Goal: Information Seeking & Learning: Learn about a topic

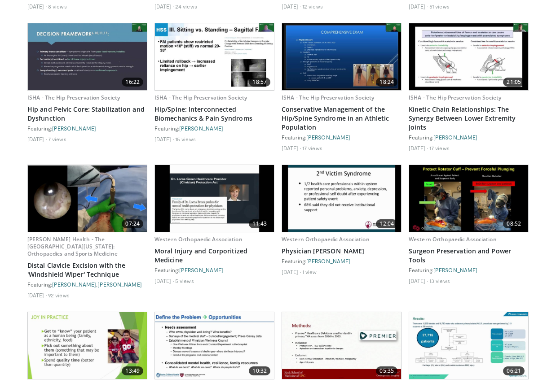
scroll to position [842, 0]
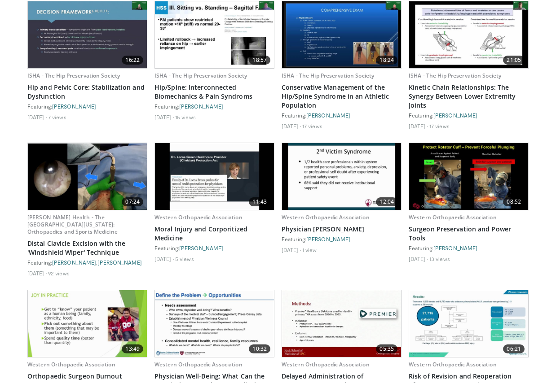
click at [455, 210] on img at bounding box center [468, 176] width 119 height 67
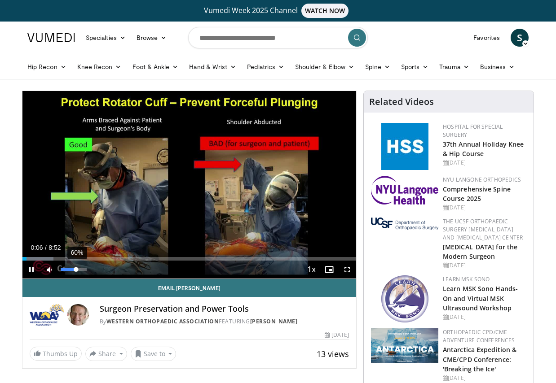
click at [76, 271] on div "60%" at bounding box center [74, 269] width 26 height 3
drag, startPoint x: 75, startPoint y: 269, endPoint x: 84, endPoint y: 268, distance: 8.6
click at [84, 268] on div "Volume Level" at bounding box center [72, 269] width 23 height 3
click at [35, 259] on div "Progress Bar" at bounding box center [35, 259] width 1 height 4
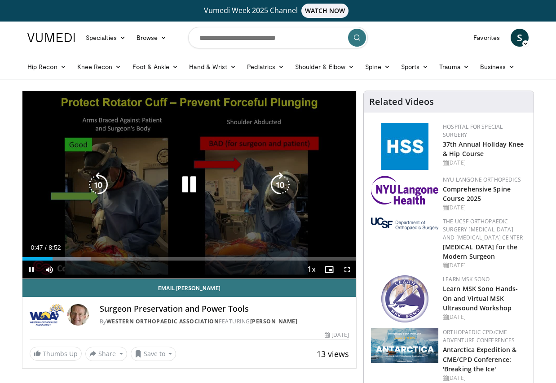
click at [189, 188] on icon "Video Player" at bounding box center [188, 184] width 25 height 25
click at [182, 184] on icon "Video Player" at bounding box center [188, 184] width 25 height 25
click at [191, 180] on icon "Video Player" at bounding box center [188, 184] width 25 height 25
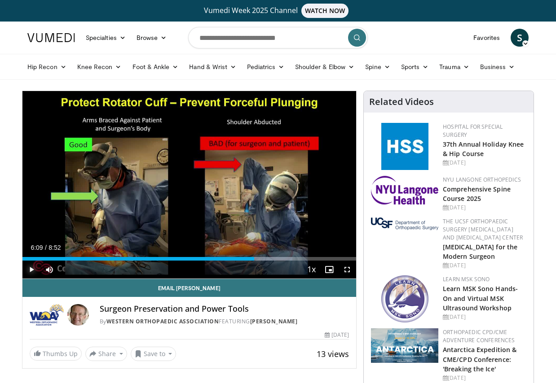
click at [32, 269] on span "Video Player" at bounding box center [31, 270] width 18 height 18
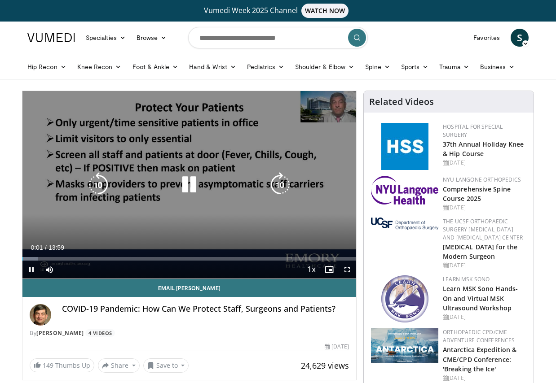
click at [188, 184] on icon "Video Player" at bounding box center [188, 184] width 25 height 25
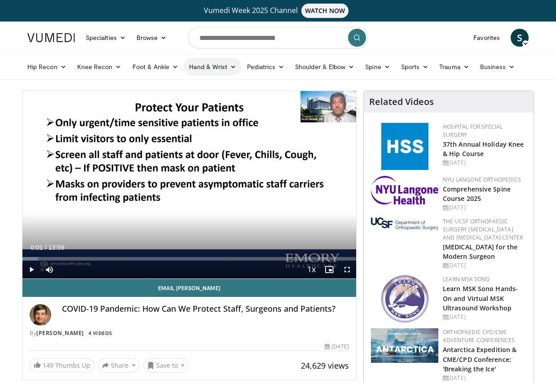
click at [220, 63] on link "Hand & Wrist" at bounding box center [213, 67] width 58 height 18
click at [204, 86] on link "Hand" at bounding box center [237, 88] width 107 height 14
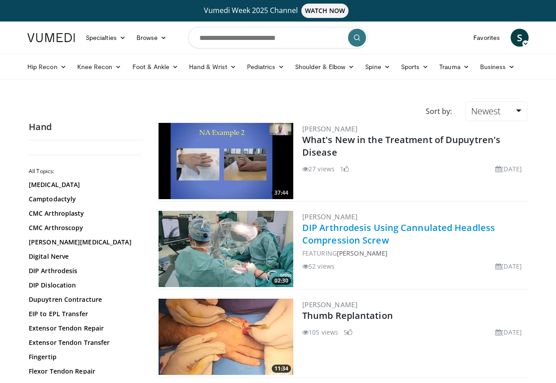
click at [334, 225] on link "DIP Arthrodesis Using Cannulated Headless Compression Screw" at bounding box center [398, 234] width 193 height 25
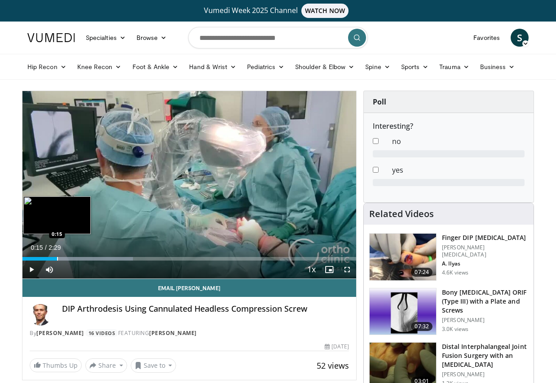
click at [57, 259] on div "Progress Bar" at bounding box center [57, 259] width 1 height 4
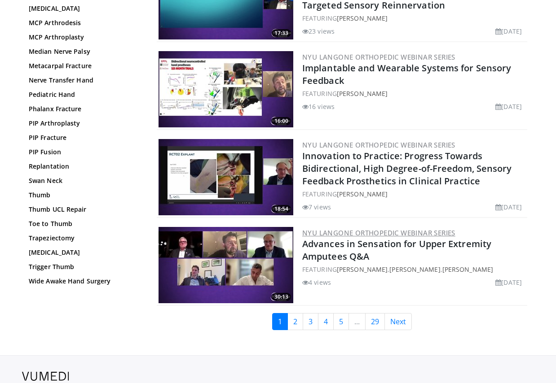
scroll to position [2062, 0]
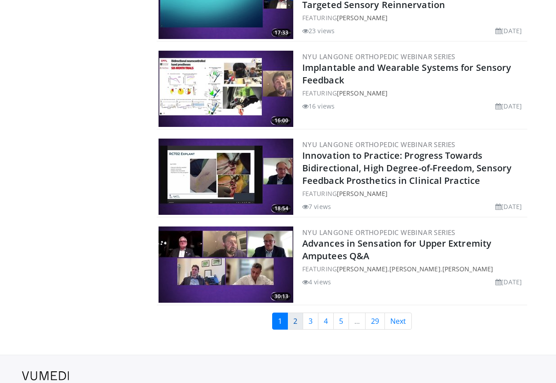
click at [295, 313] on link "2" at bounding box center [295, 321] width 16 height 17
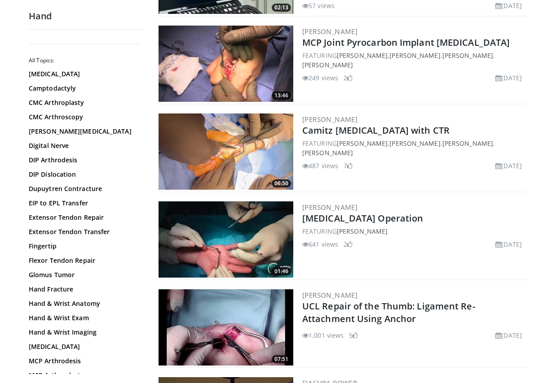
scroll to position [898, 0]
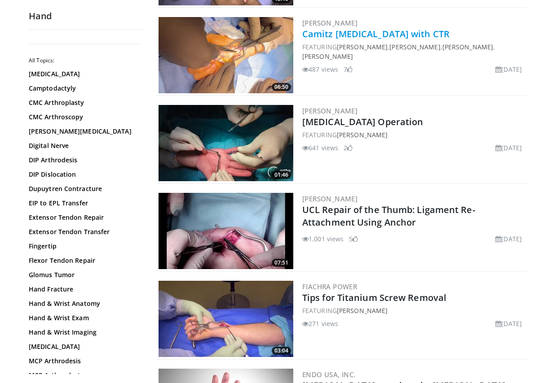
click at [359, 34] on link "Camitz [MEDICAL_DATA] with CTR" at bounding box center [375, 34] width 147 height 12
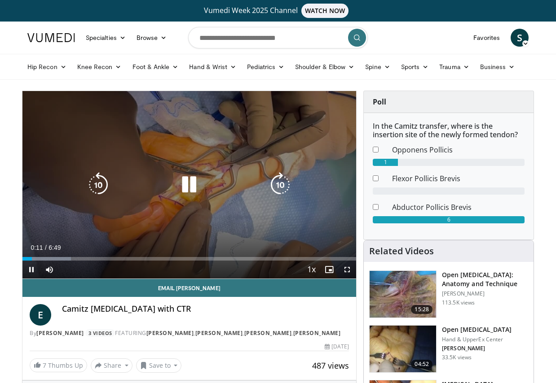
click at [190, 183] on icon "Video Player" at bounding box center [188, 184] width 25 height 25
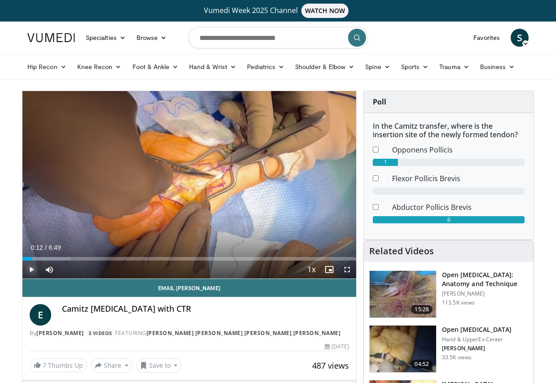
click at [31, 269] on span "Video Player" at bounding box center [31, 270] width 18 height 18
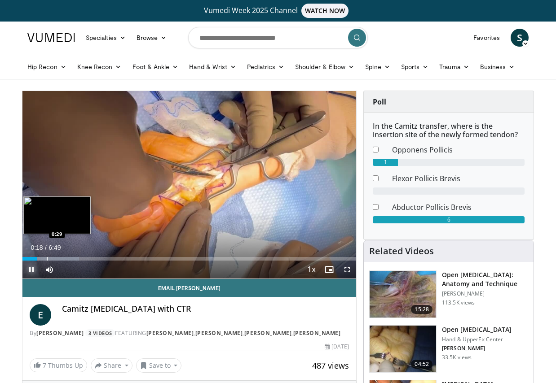
click at [47, 258] on div "Progress Bar" at bounding box center [47, 259] width 1 height 4
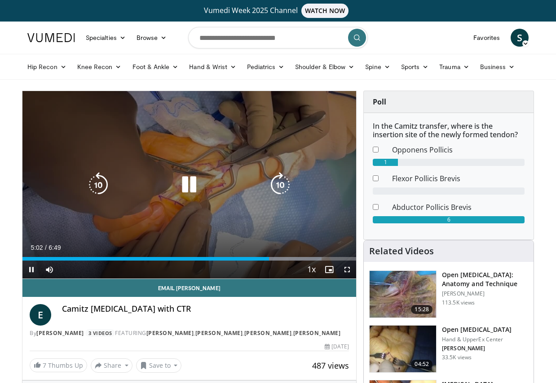
click at [193, 184] on icon "Video Player" at bounding box center [188, 184] width 25 height 25
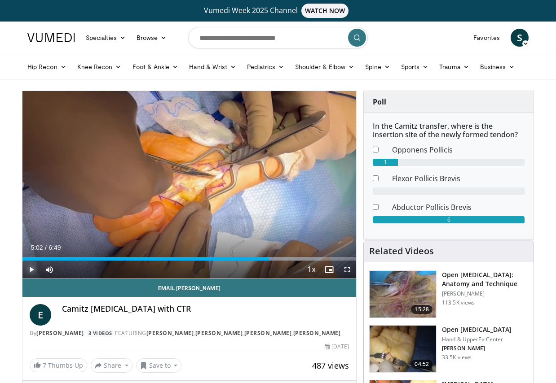
click at [31, 269] on span "Video Player" at bounding box center [31, 270] width 18 height 18
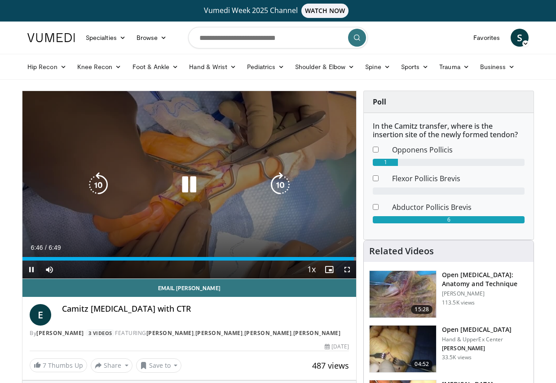
click at [192, 183] on icon "Video Player" at bounding box center [188, 184] width 25 height 25
